Goal: Task Accomplishment & Management: Use online tool/utility

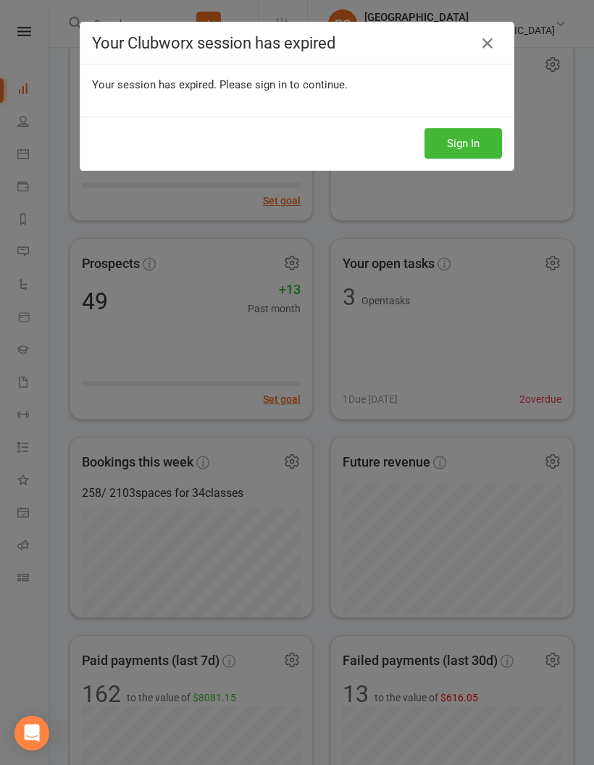
scroll to position [174, 0]
click at [486, 144] on button "Sign In" at bounding box center [464, 143] width 78 height 30
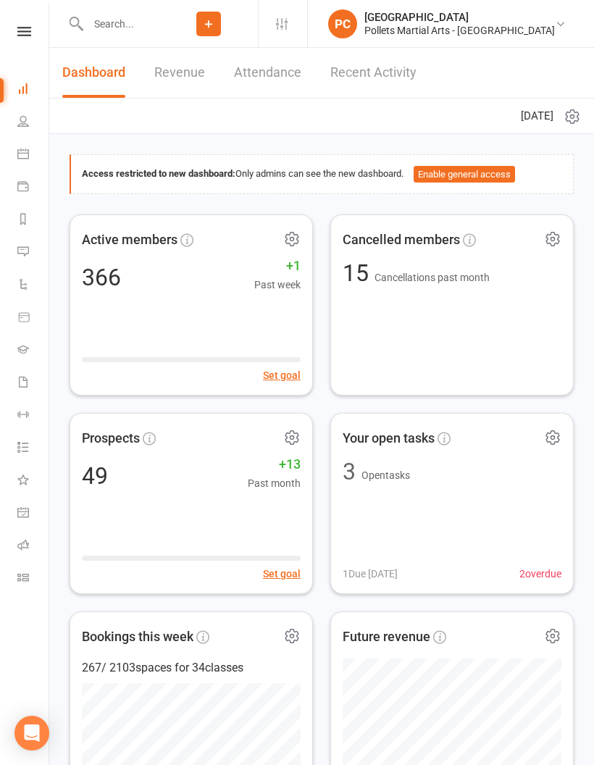
click at [22, 542] on icon at bounding box center [23, 545] width 12 height 12
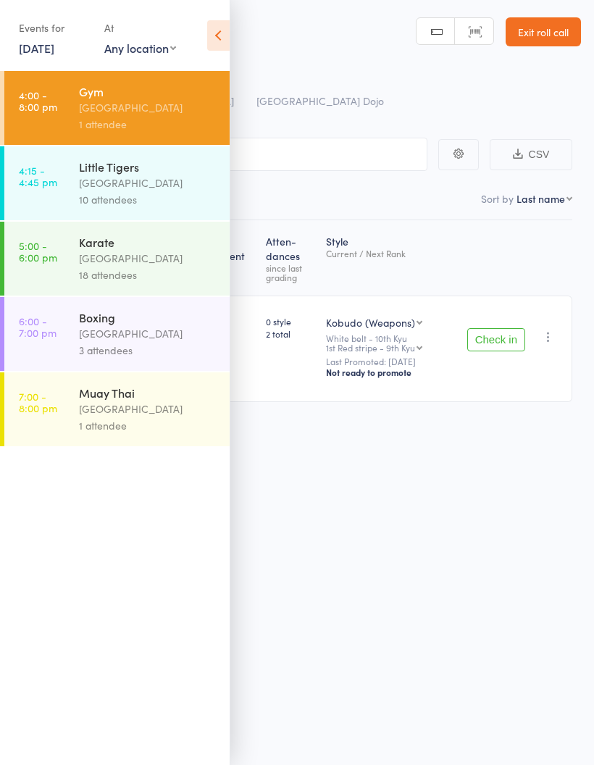
click at [226, 36] on icon at bounding box center [218, 35] width 22 height 30
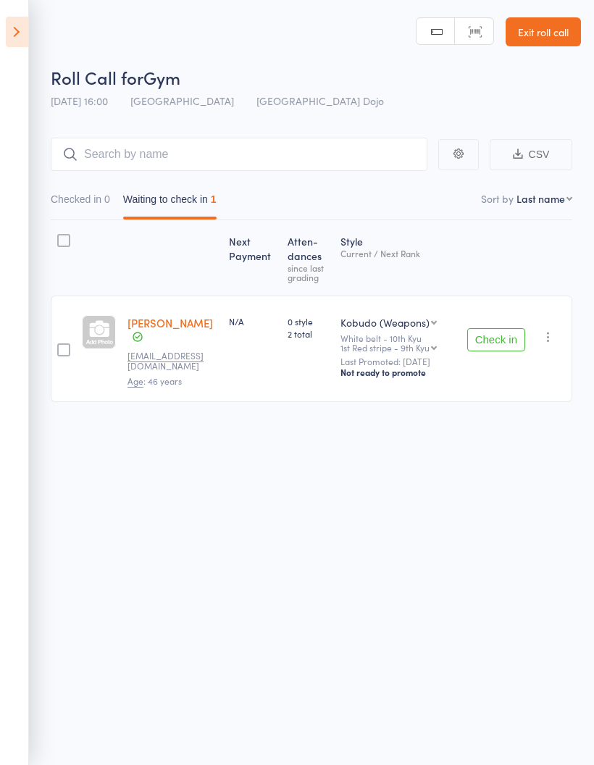
click at [19, 42] on icon at bounding box center [17, 32] width 22 height 30
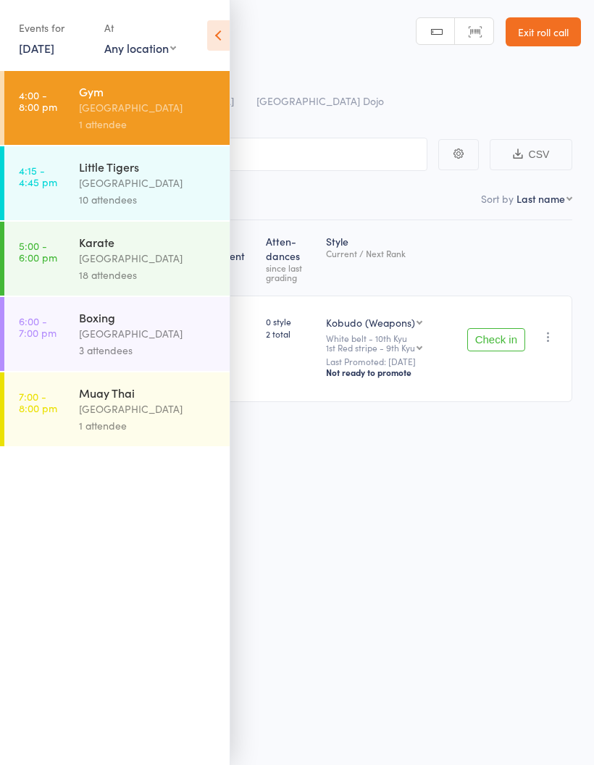
click at [157, 191] on div "[GEOGRAPHIC_DATA]" at bounding box center [148, 183] width 138 height 17
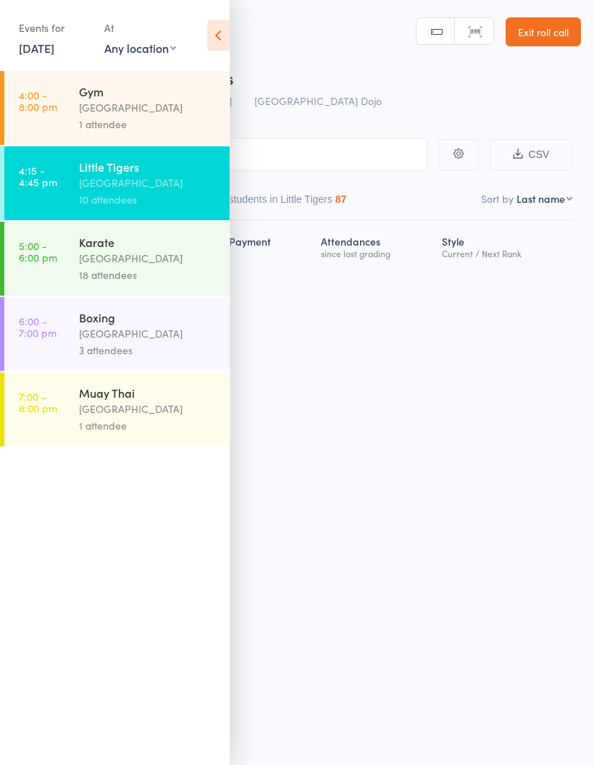
click at [225, 34] on icon at bounding box center [218, 35] width 22 height 30
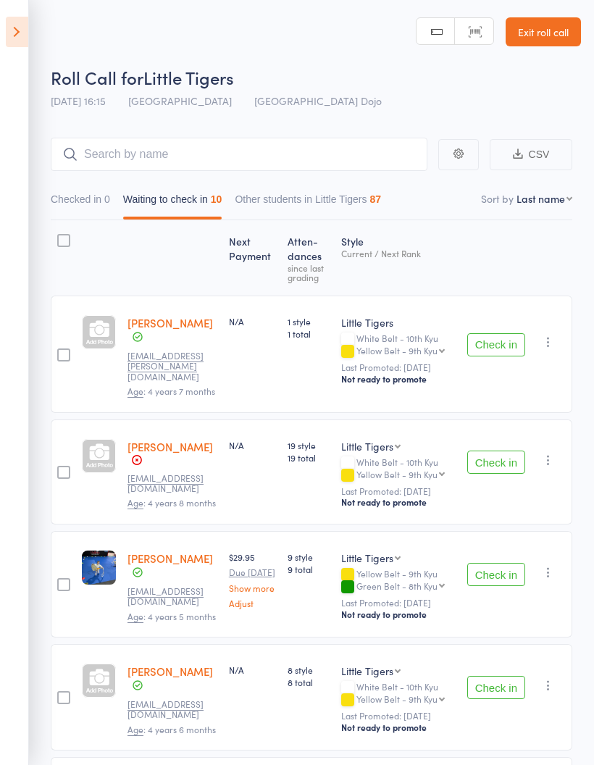
click at [6, 458] on aside "Events for [DATE] [DATE] [DATE] Sun Mon Tue Wed Thu Fri Sat 36 31 01 02 03 04 0…" at bounding box center [14, 382] width 29 height 765
click at [5, 454] on aside "Events for [DATE] [DATE] [DATE] Sun Mon Tue Wed Thu Fri Sat 36 31 01 02 03 04 0…" at bounding box center [14, 382] width 29 height 765
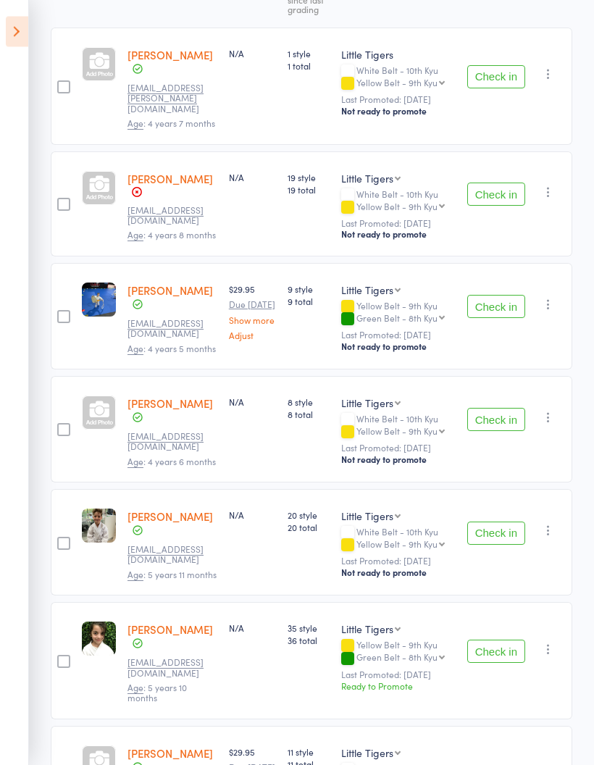
scroll to position [268, 0]
click at [489, 411] on button "Check in" at bounding box center [496, 419] width 58 height 23
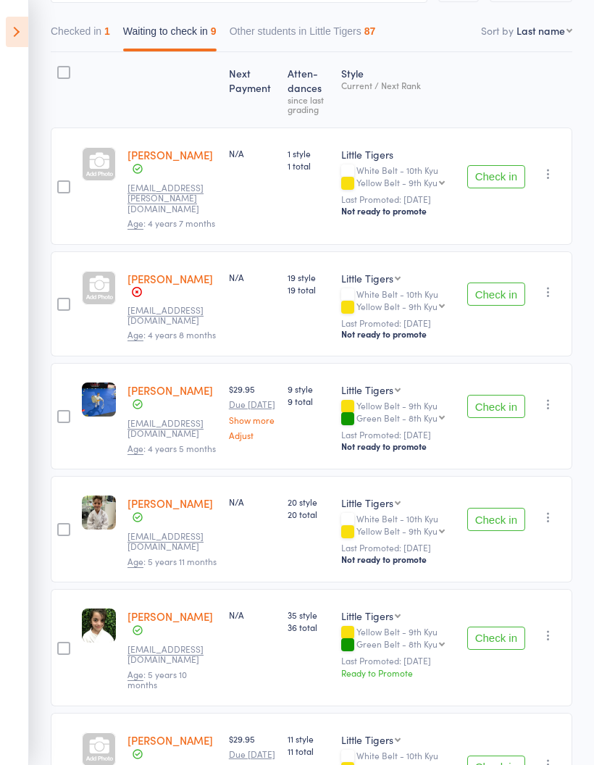
scroll to position [0, 0]
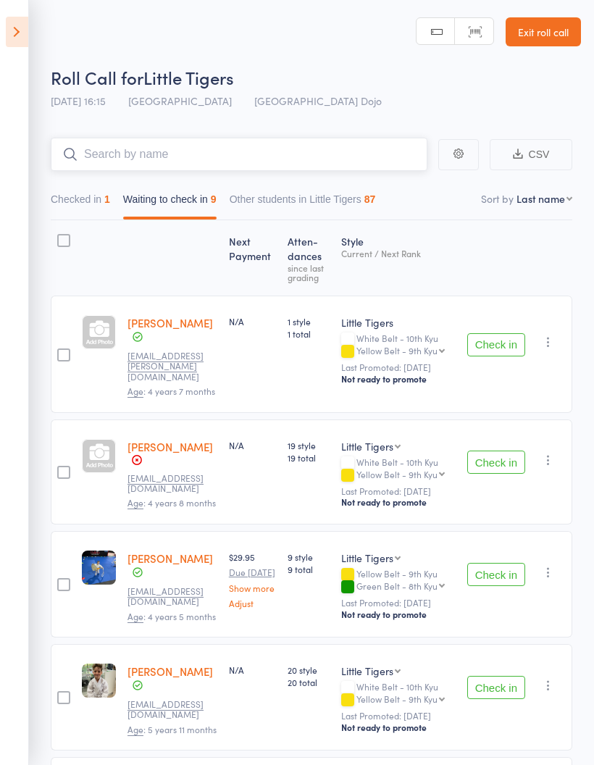
click at [233, 147] on input "search" at bounding box center [239, 154] width 377 height 33
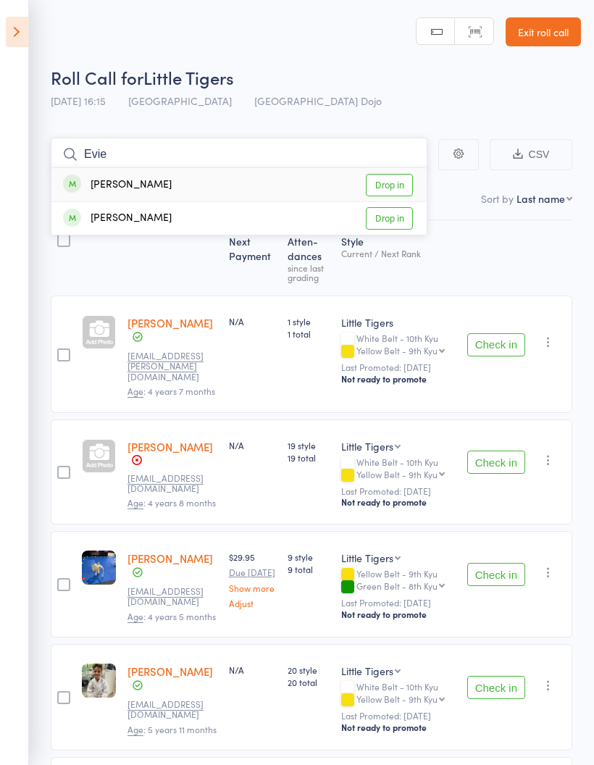
type input "Evie"
click at [407, 182] on link "Drop in" at bounding box center [389, 185] width 47 height 22
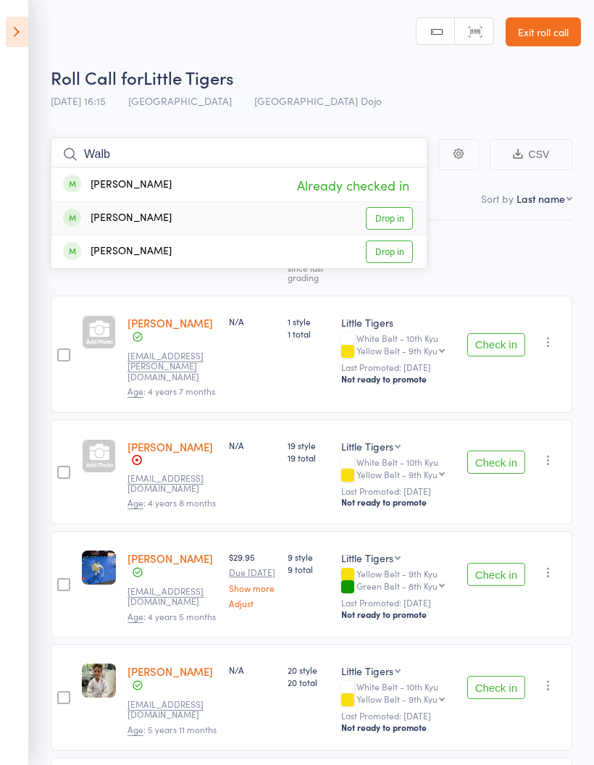
type input "Walb"
click at [393, 223] on link "Drop in" at bounding box center [389, 218] width 47 height 22
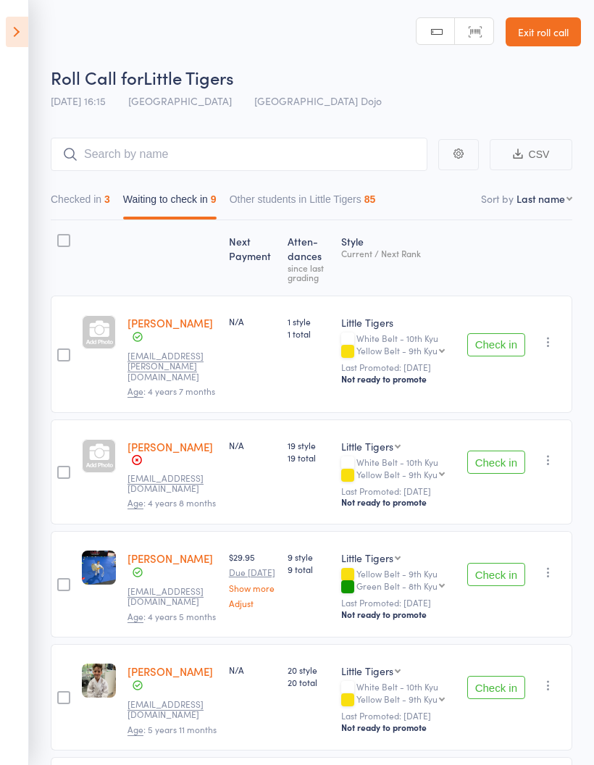
click at [96, 275] on div at bounding box center [99, 258] width 46 height 62
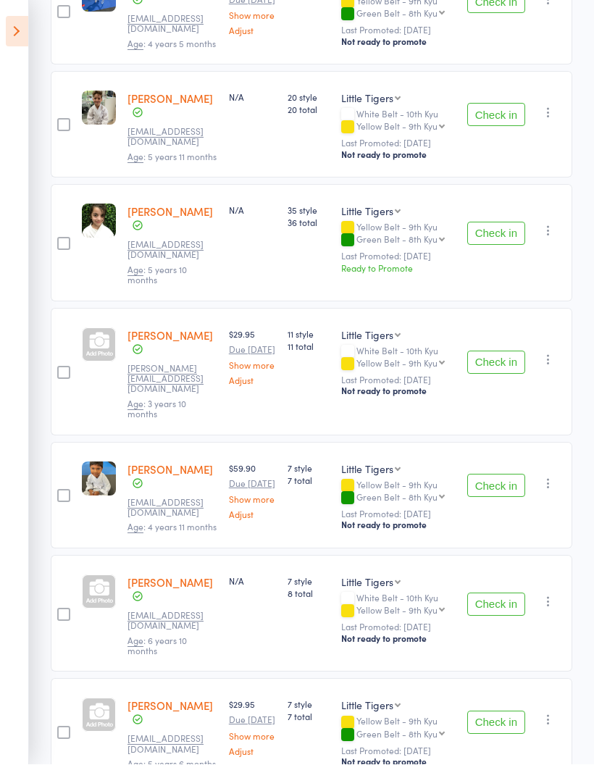
scroll to position [566, 0]
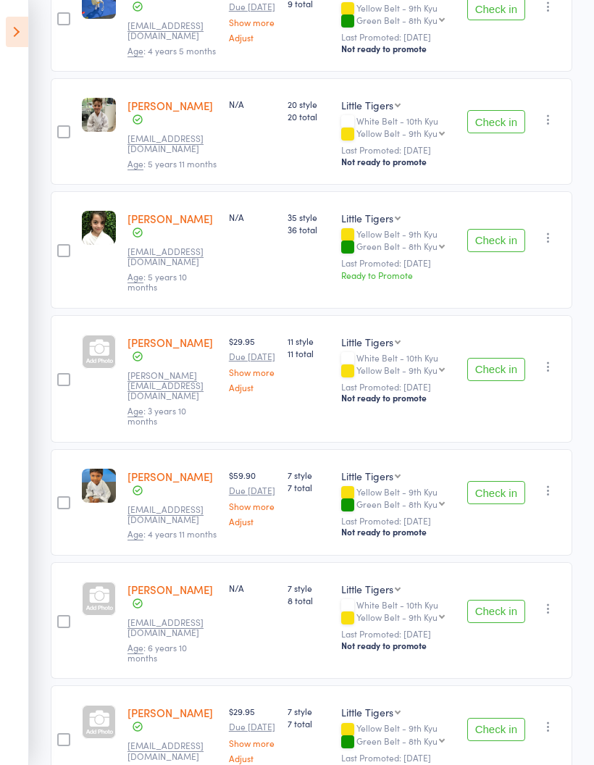
click at [496, 481] on button "Check in" at bounding box center [496, 492] width 58 height 23
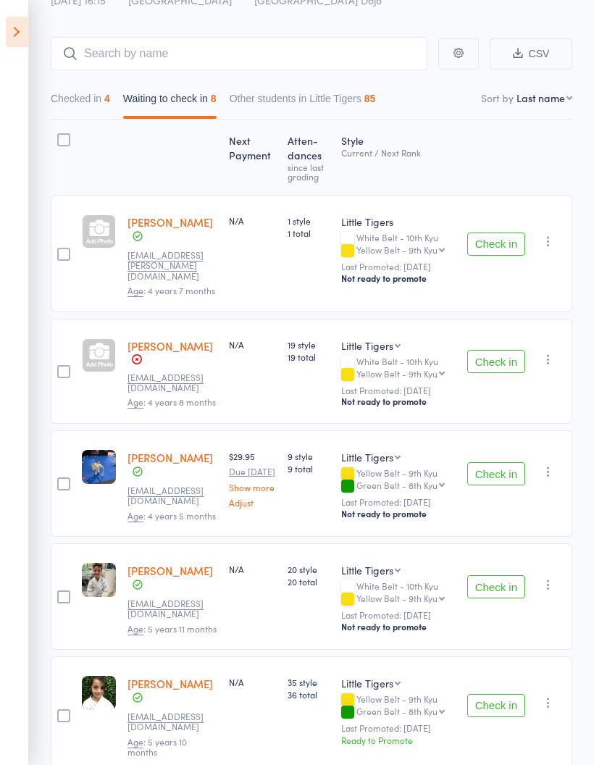
scroll to position [0, 0]
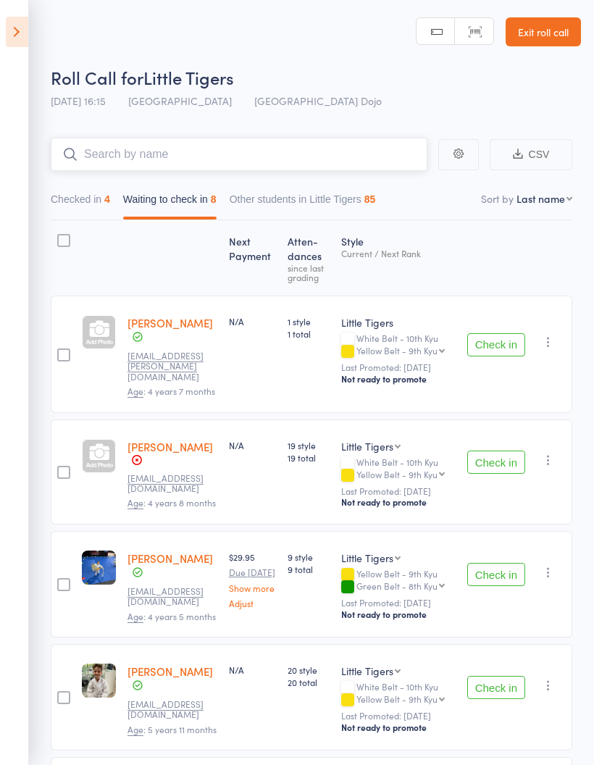
click at [269, 154] on input "search" at bounding box center [239, 154] width 377 height 33
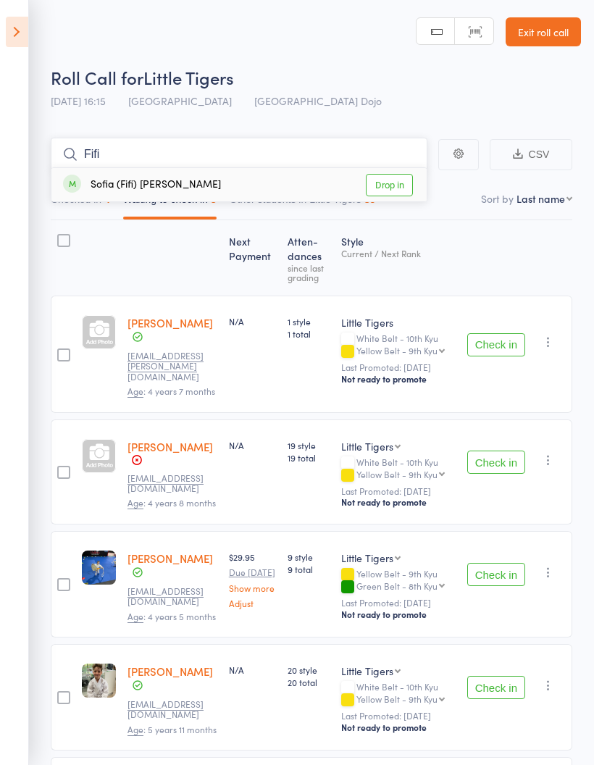
type input "Fifi"
click at [390, 188] on link "Drop in" at bounding box center [389, 185] width 47 height 22
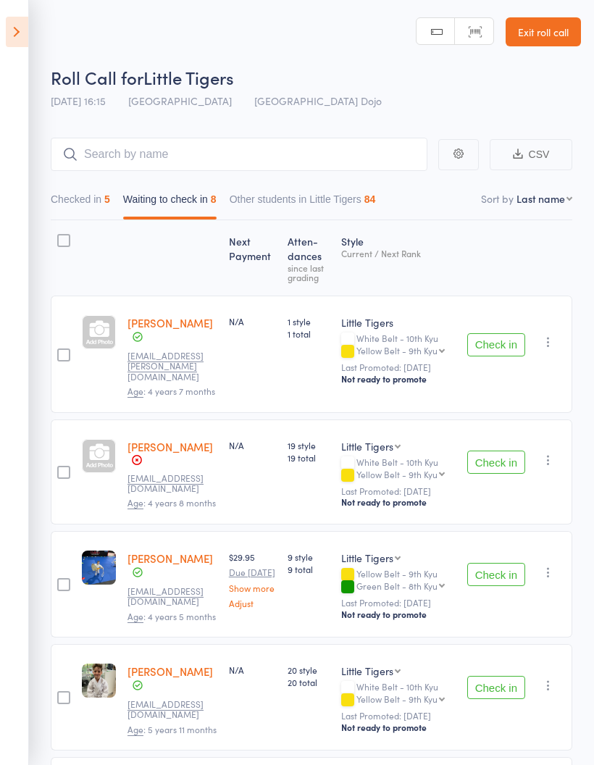
click at [470, 264] on div "Next Payment Atten­dances since last grading Style Current / Next Rank [PERSON_…" at bounding box center [312, 735] width 522 height 1031
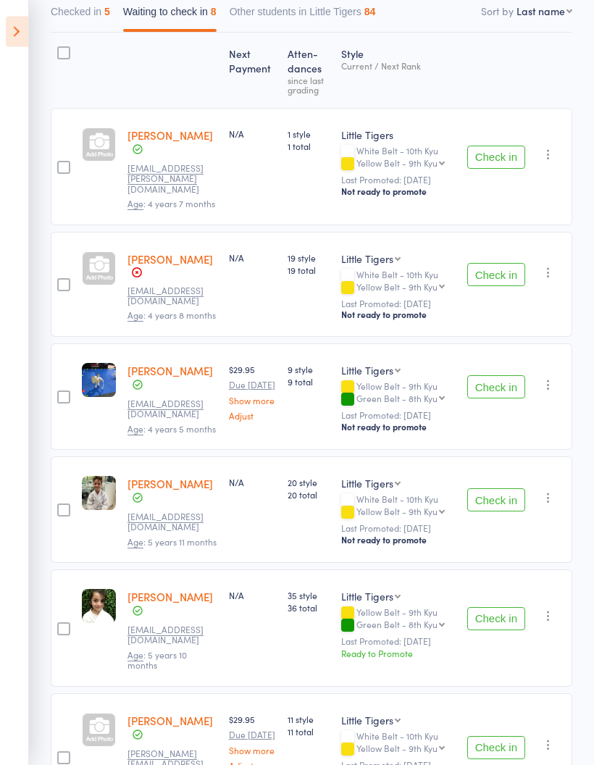
scroll to position [188, 0]
click at [501, 494] on button "Check in" at bounding box center [496, 499] width 58 height 23
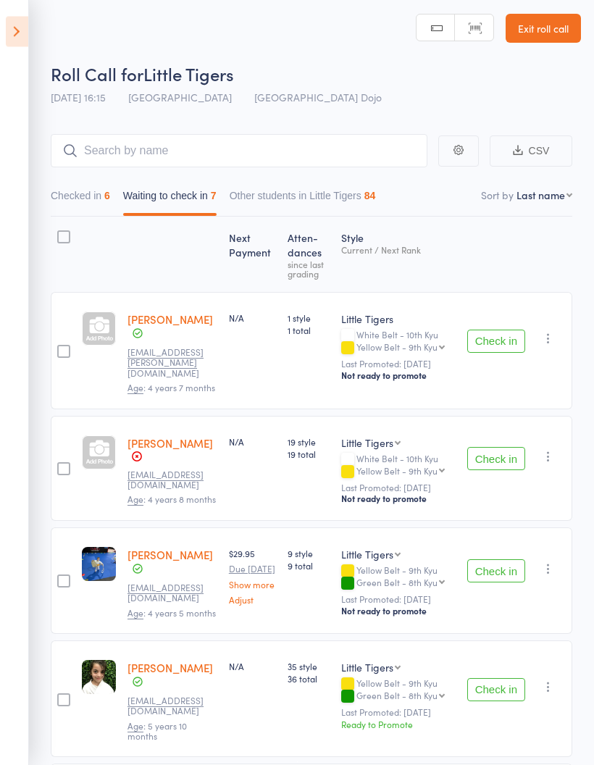
scroll to position [0, 0]
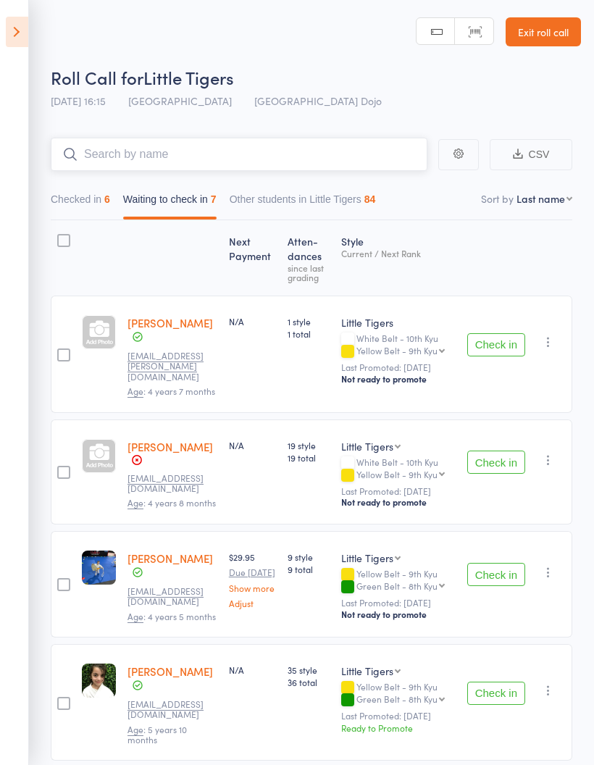
click at [227, 159] on input "search" at bounding box center [239, 154] width 377 height 33
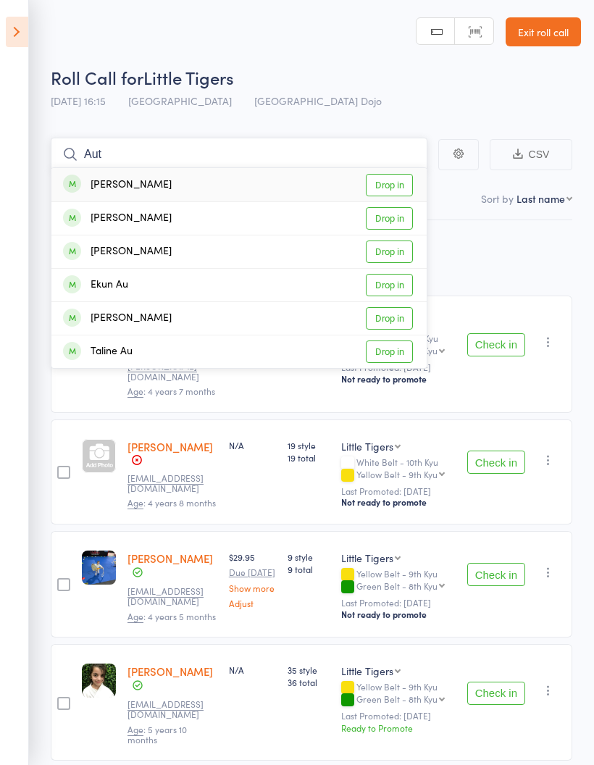
type input "Aut"
click at [400, 184] on link "Drop in" at bounding box center [389, 185] width 47 height 22
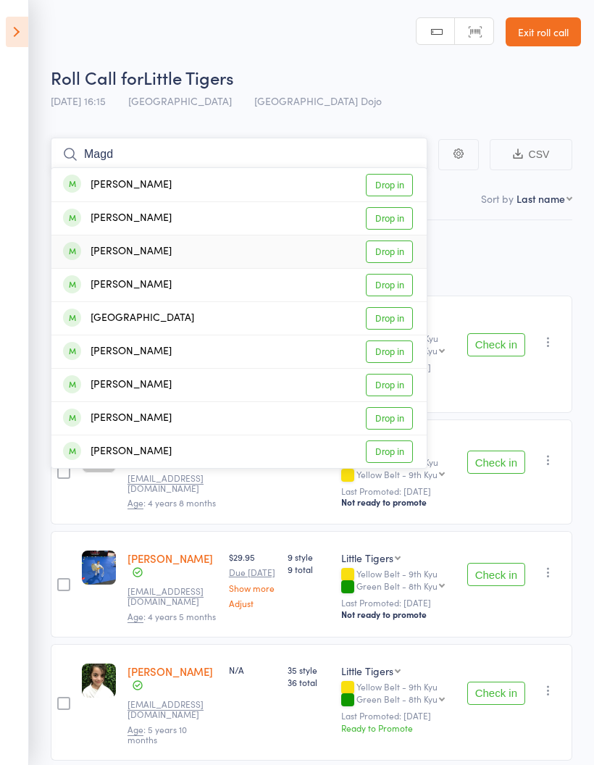
type input "Magd"
click at [406, 247] on link "Drop in" at bounding box center [389, 252] width 47 height 22
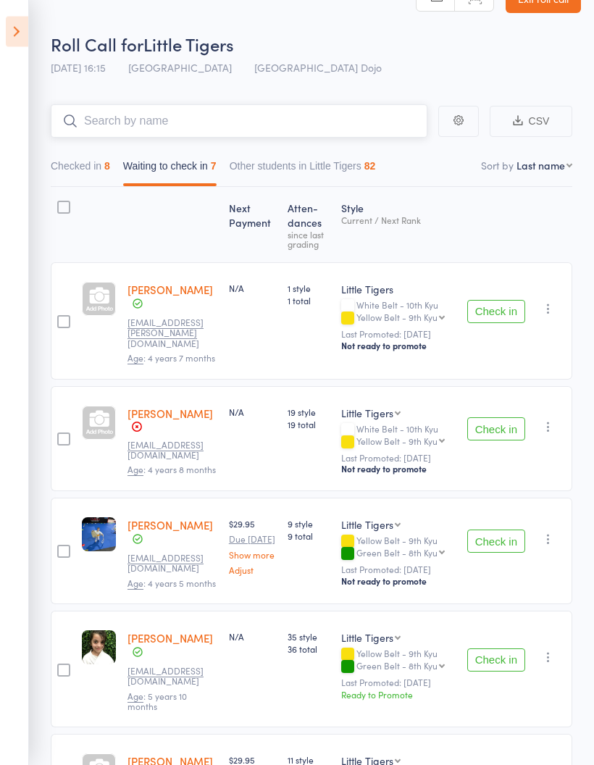
scroll to position [33, 0]
click at [501, 536] on button "Check in" at bounding box center [496, 541] width 58 height 23
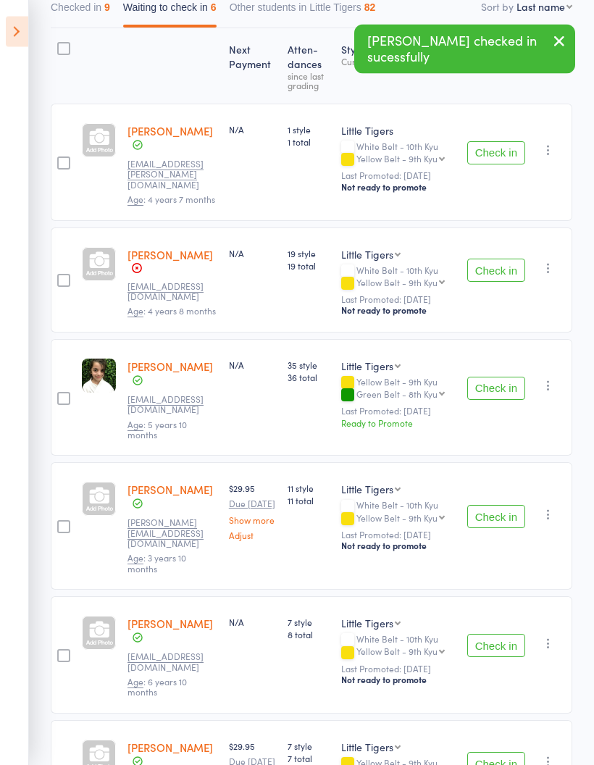
scroll to position [192, 0]
click at [498, 634] on button "Check in" at bounding box center [496, 645] width 58 height 23
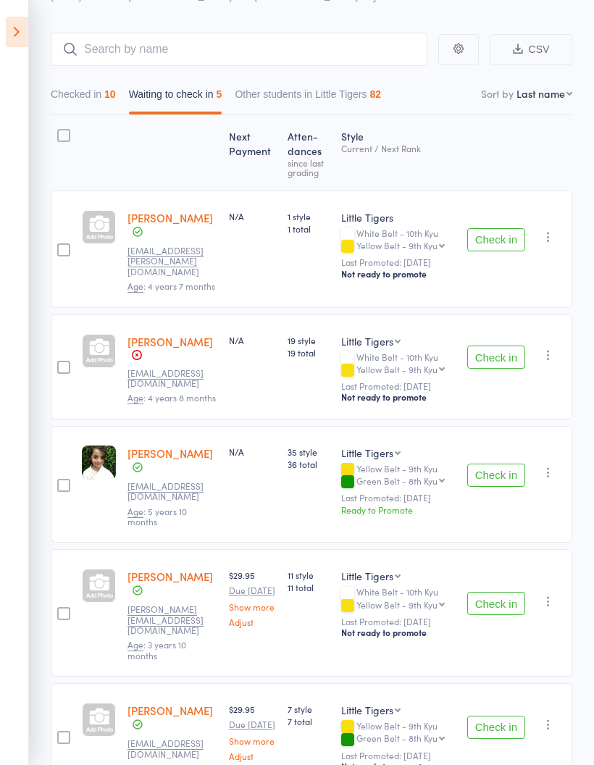
click at [544, 101] on select "First name Last name Birthday [DATE]? Behind on payments? Check in time Next pa…" at bounding box center [545, 93] width 56 height 14
select select "10"
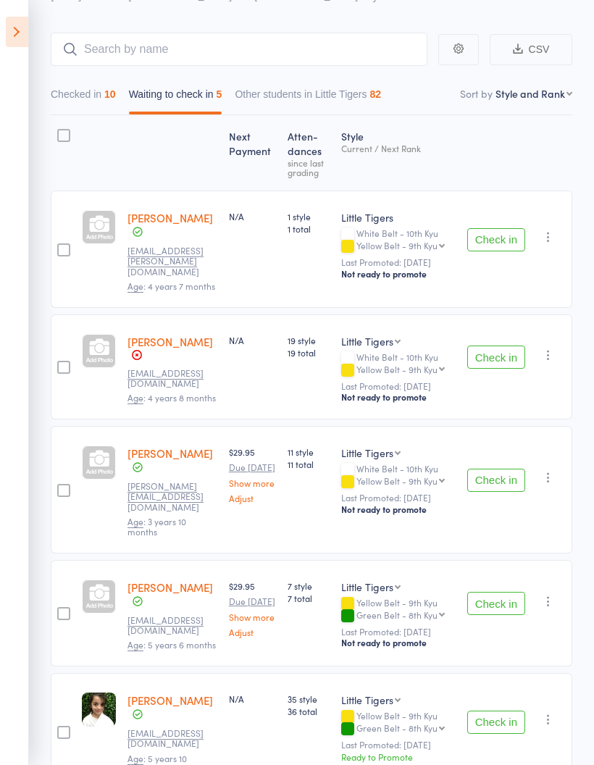
click at [504, 711] on button "Check in" at bounding box center [496, 722] width 58 height 23
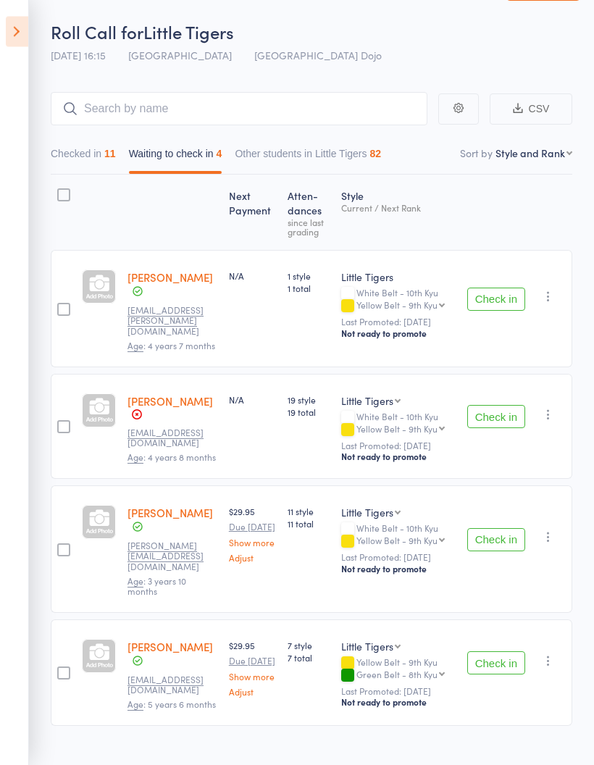
scroll to position [52, 0]
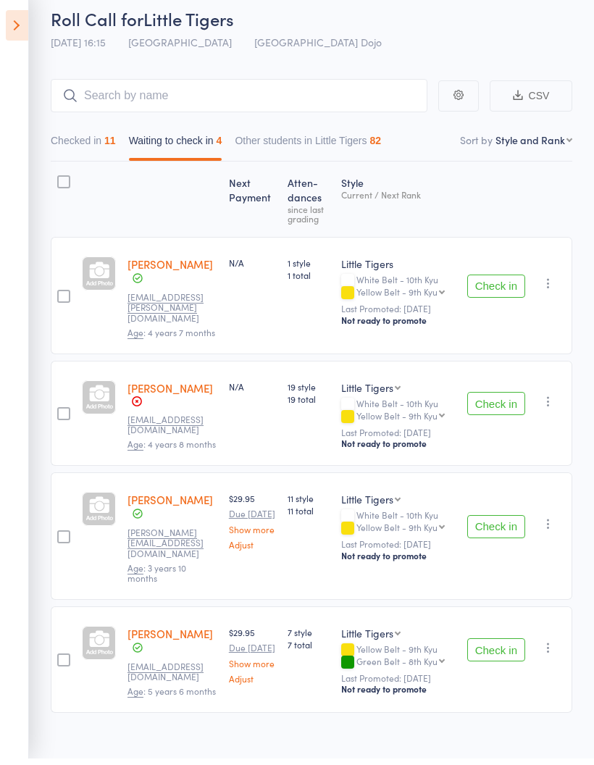
click at [503, 645] on button "Check in" at bounding box center [496, 656] width 58 height 23
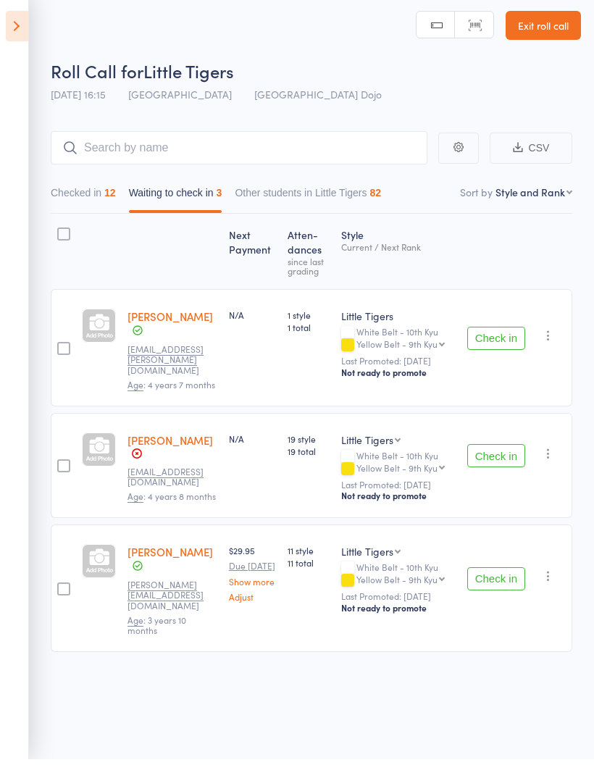
click at [491, 333] on button "Check in" at bounding box center [496, 344] width 58 height 23
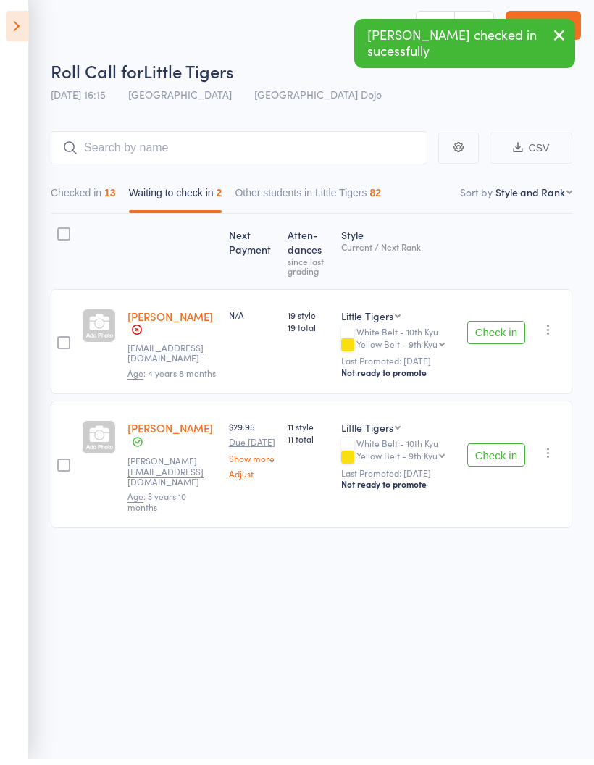
click at [94, 186] on button "Checked in 13" at bounding box center [83, 202] width 65 height 33
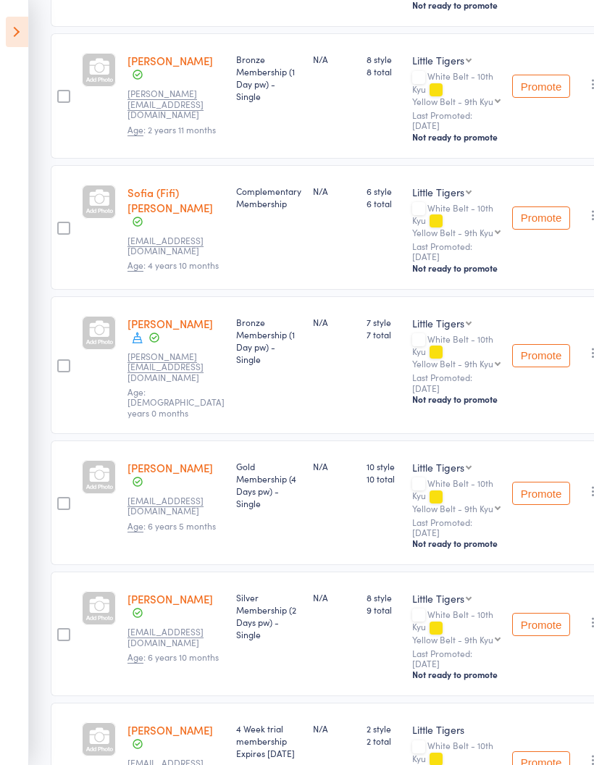
scroll to position [533, 0]
click at [138, 345] on icon at bounding box center [137, 338] width 13 height 13
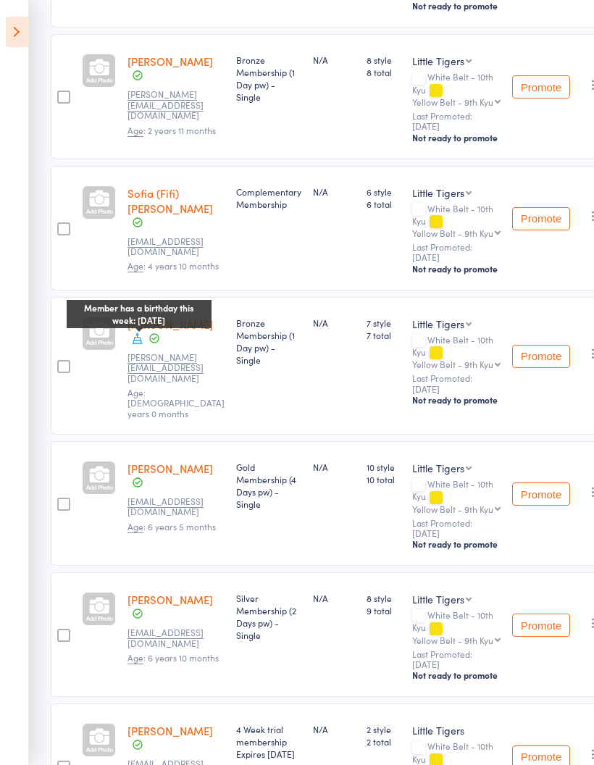
click at [136, 346] on span at bounding box center [137, 340] width 13 height 16
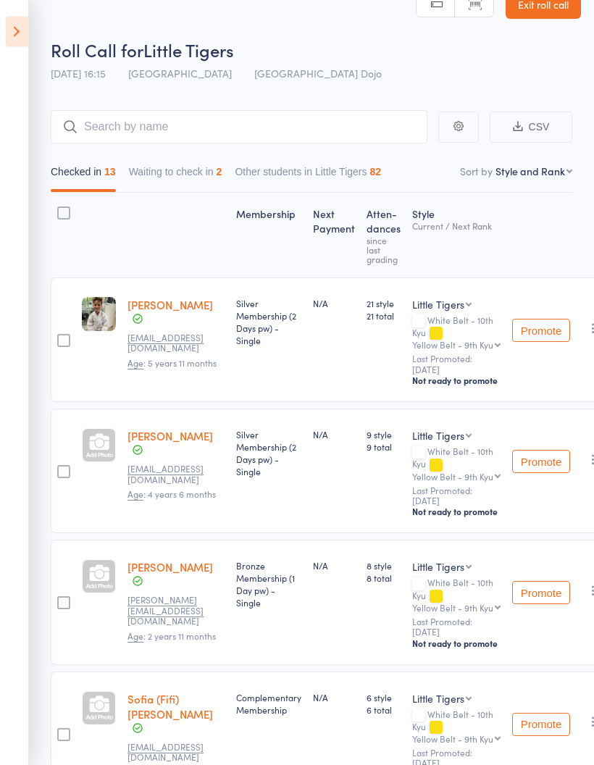
scroll to position [0, 0]
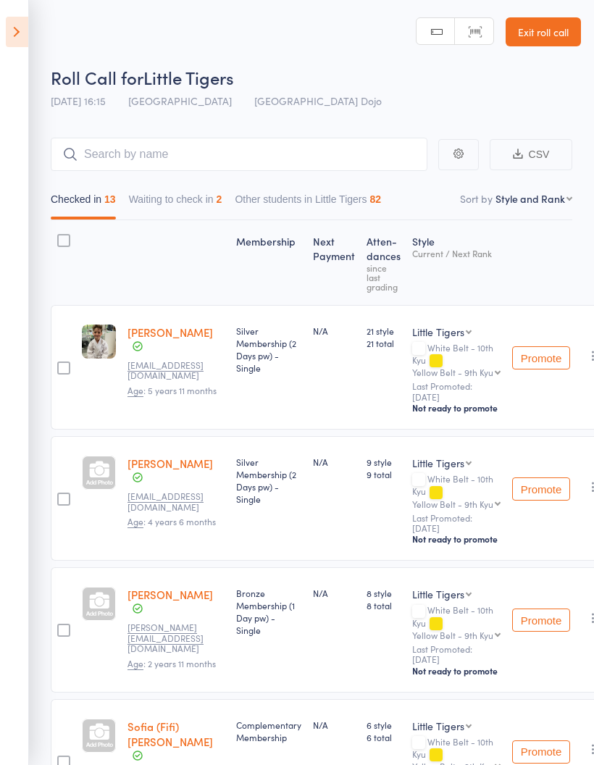
click at [179, 201] on button "Waiting to check in 2" at bounding box center [175, 202] width 93 height 33
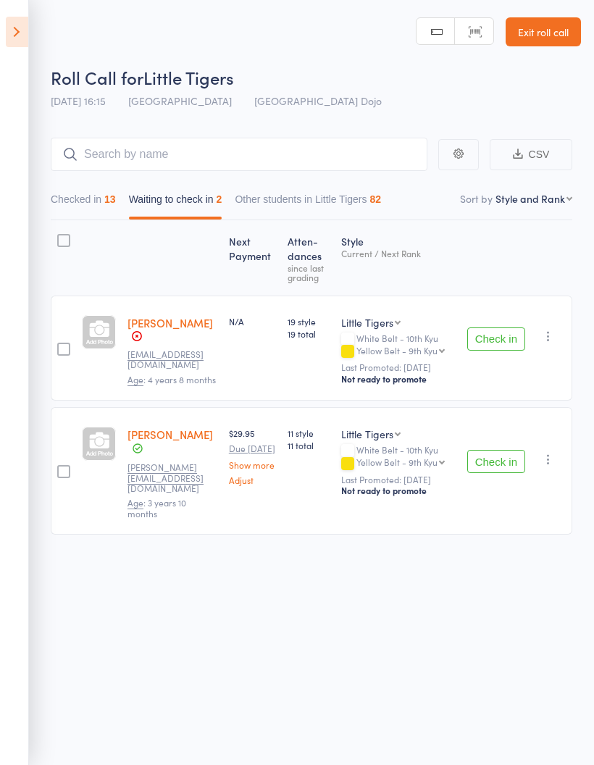
click at [509, 459] on button "Check in" at bounding box center [496, 461] width 58 height 23
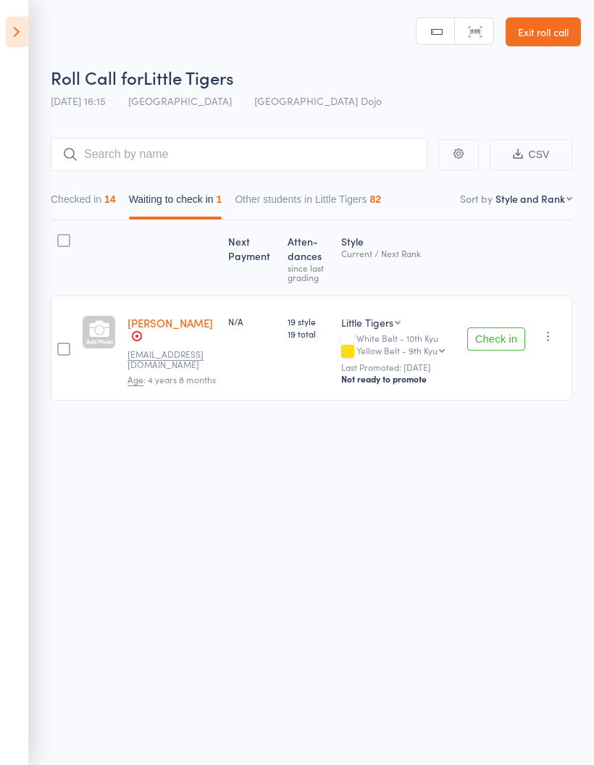
click at [95, 203] on button "Checked in 14" at bounding box center [83, 202] width 65 height 33
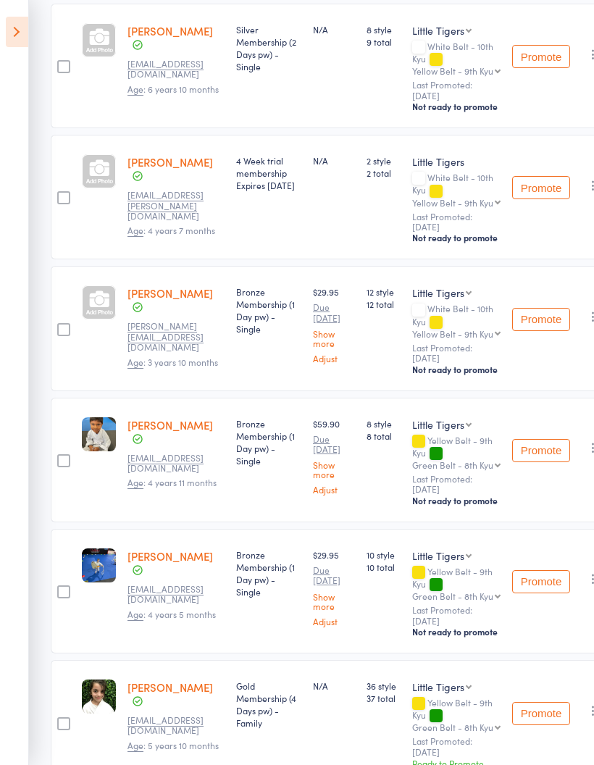
scroll to position [1103, 0]
